Goal: Information Seeking & Learning: Learn about a topic

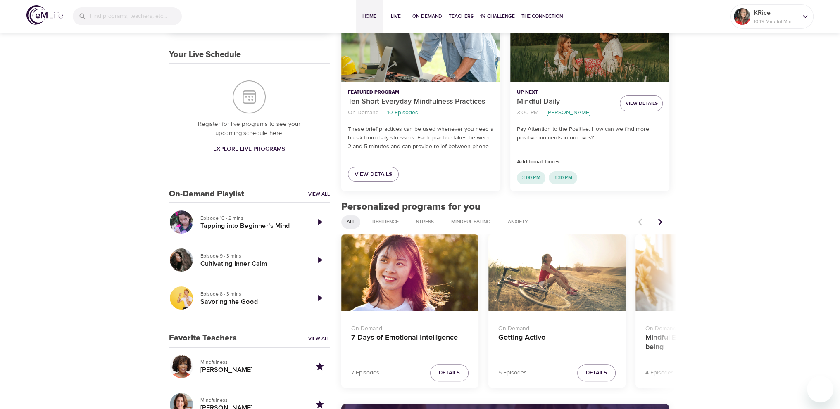
scroll to position [165, 0]
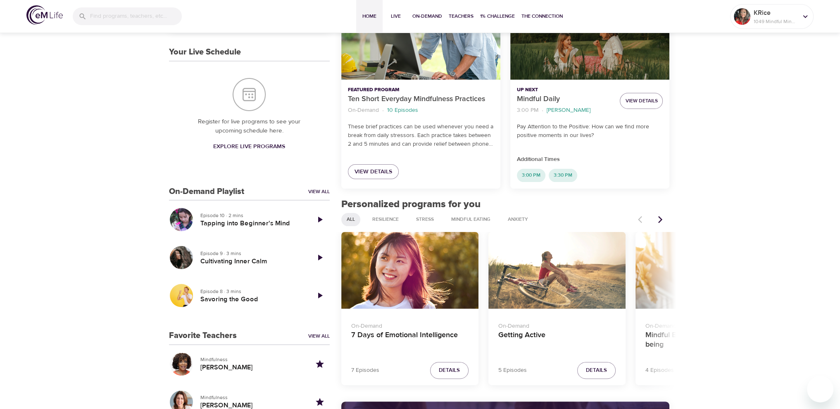
click at [659, 217] on icon "Next items" at bounding box center [660, 219] width 4 height 7
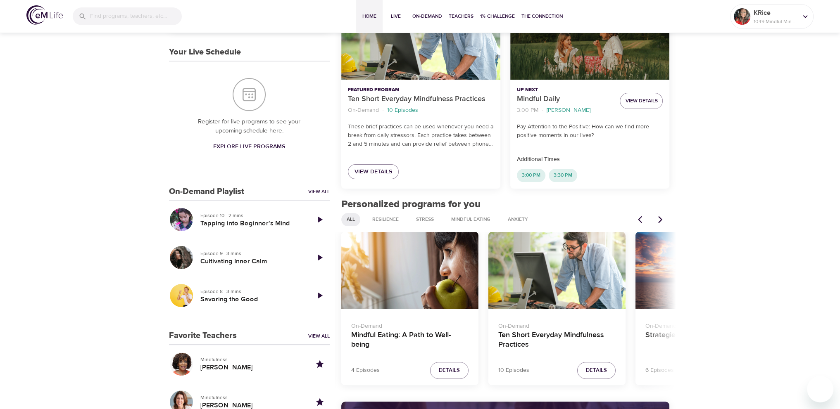
click at [659, 217] on icon "Next items" at bounding box center [660, 219] width 4 height 7
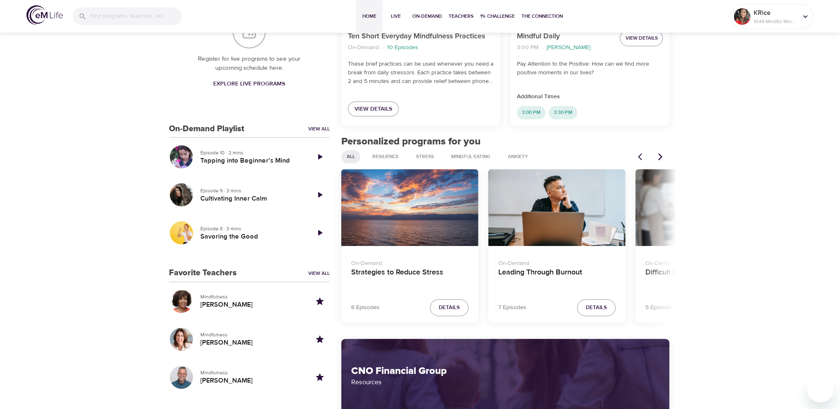
scroll to position [248, 0]
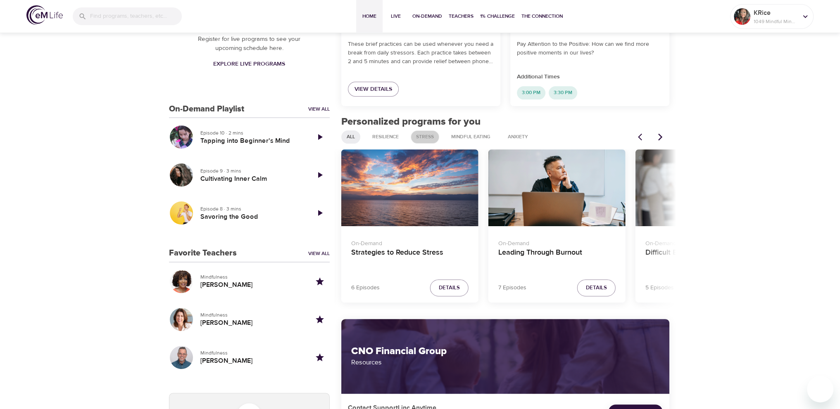
click at [426, 137] on span "Stress" at bounding box center [425, 136] width 28 height 7
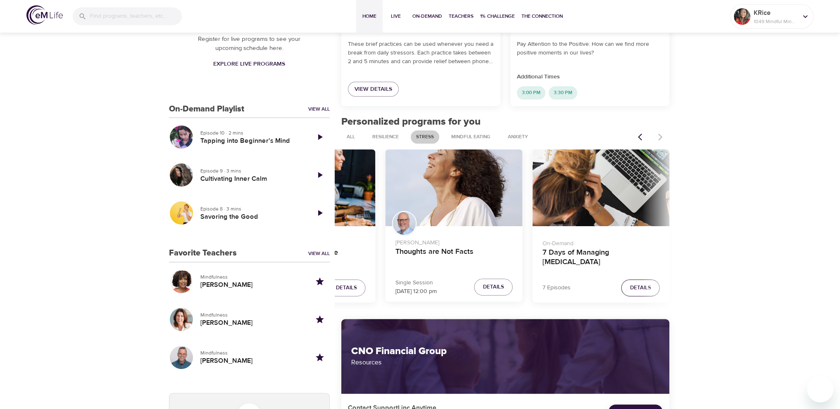
click at [638, 287] on span "Details" at bounding box center [640, 287] width 21 height 9
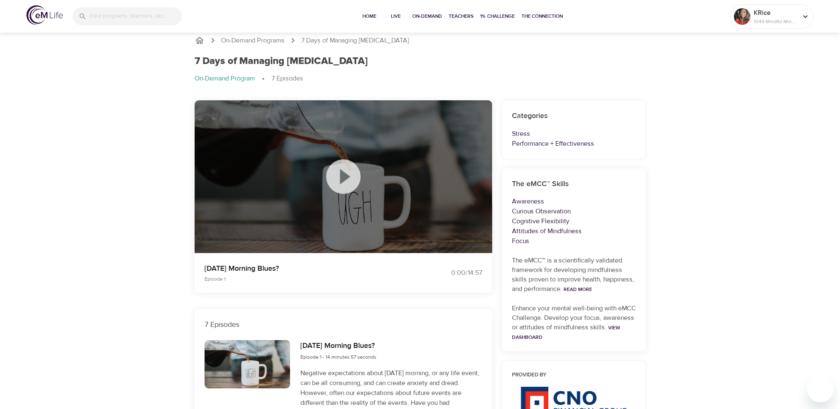
scroll to position [248, 0]
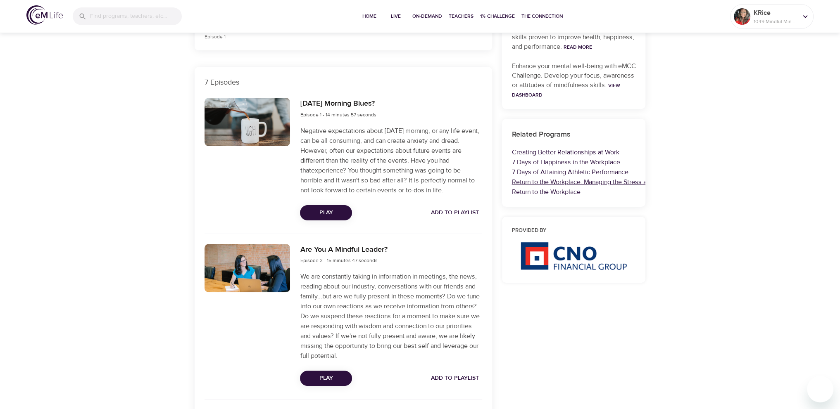
click at [558, 183] on link "Return to the Workplace: Managing the Stress and Anxiety" at bounding box center [594, 182] width 165 height 8
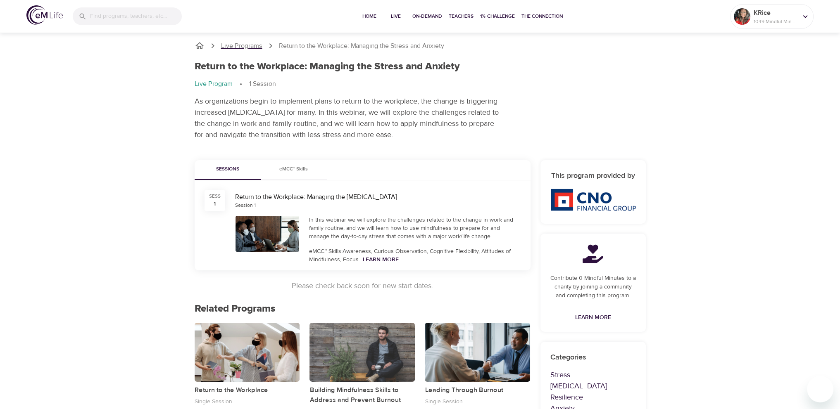
click at [229, 44] on p "Live Programs" at bounding box center [241, 45] width 41 height 9
